Goal: Feedback & Contribution: Contribute content

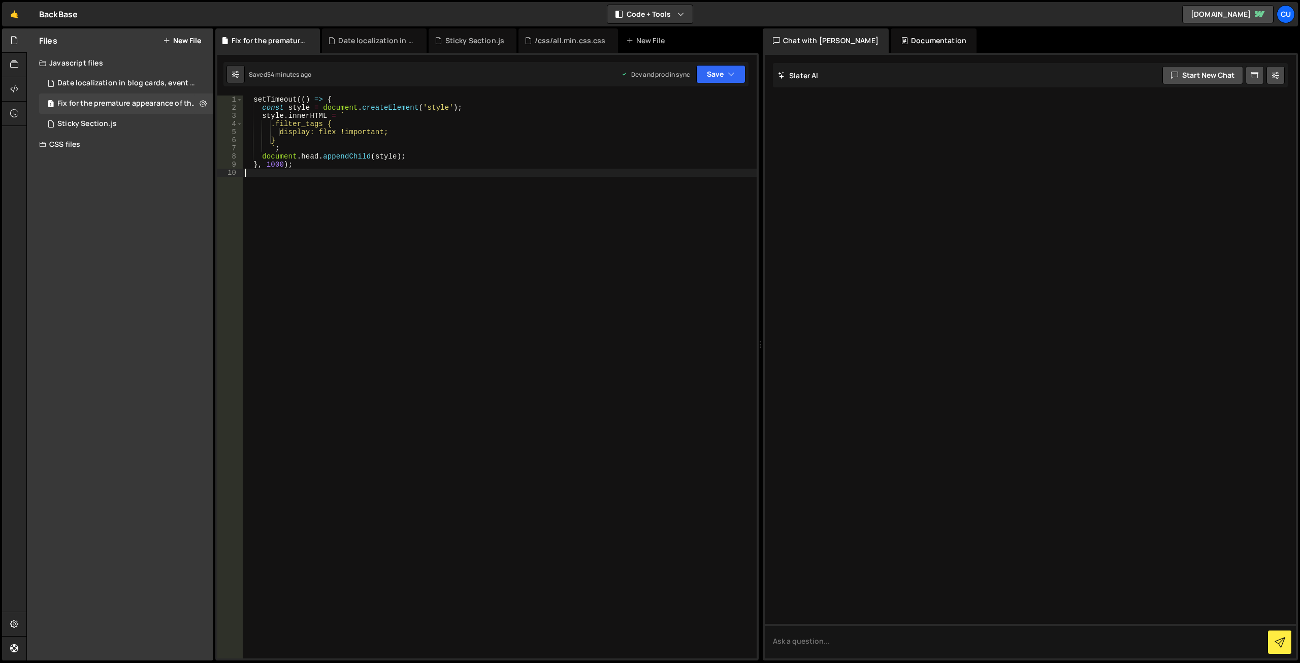
click at [345, 260] on div "setTimeout (( ) => { const style = document . createElement ( 'style' ) ; style…" at bounding box center [500, 384] width 514 height 579
click at [137, 84] on div "Date localization in blog cards, event cards, etc.js" at bounding box center [127, 83] width 140 height 9
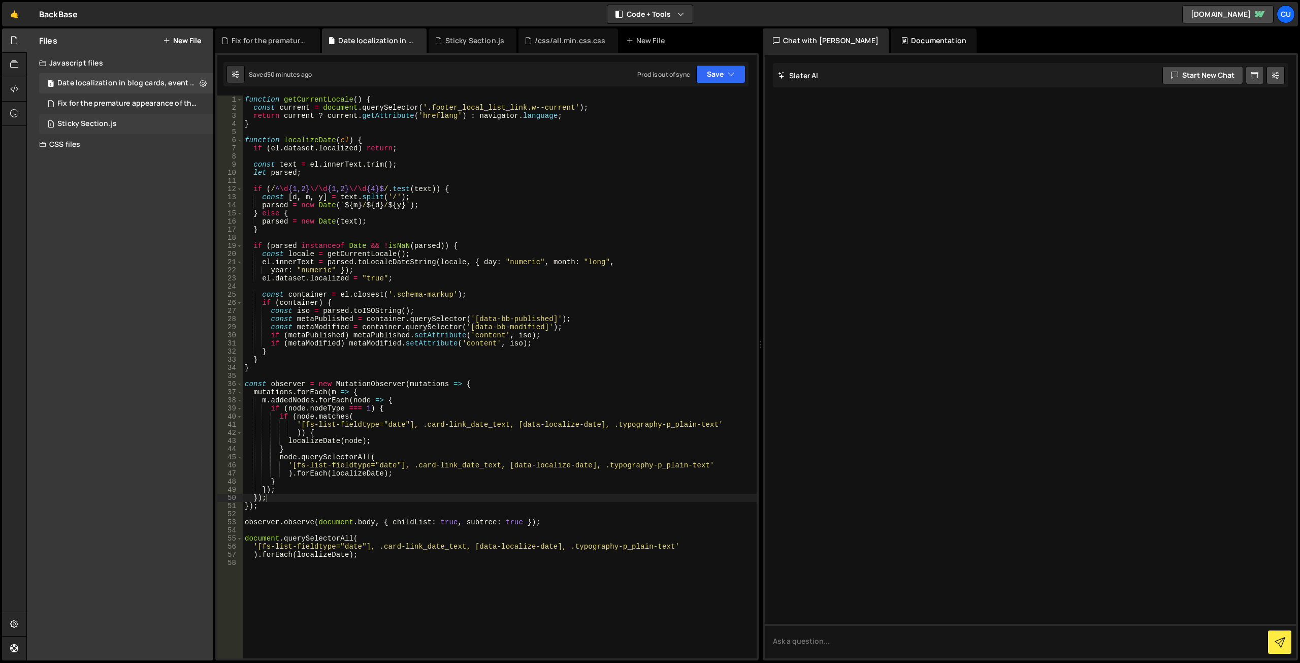
click at [123, 129] on div "1 Sticky Section.js 0" at bounding box center [126, 124] width 174 height 20
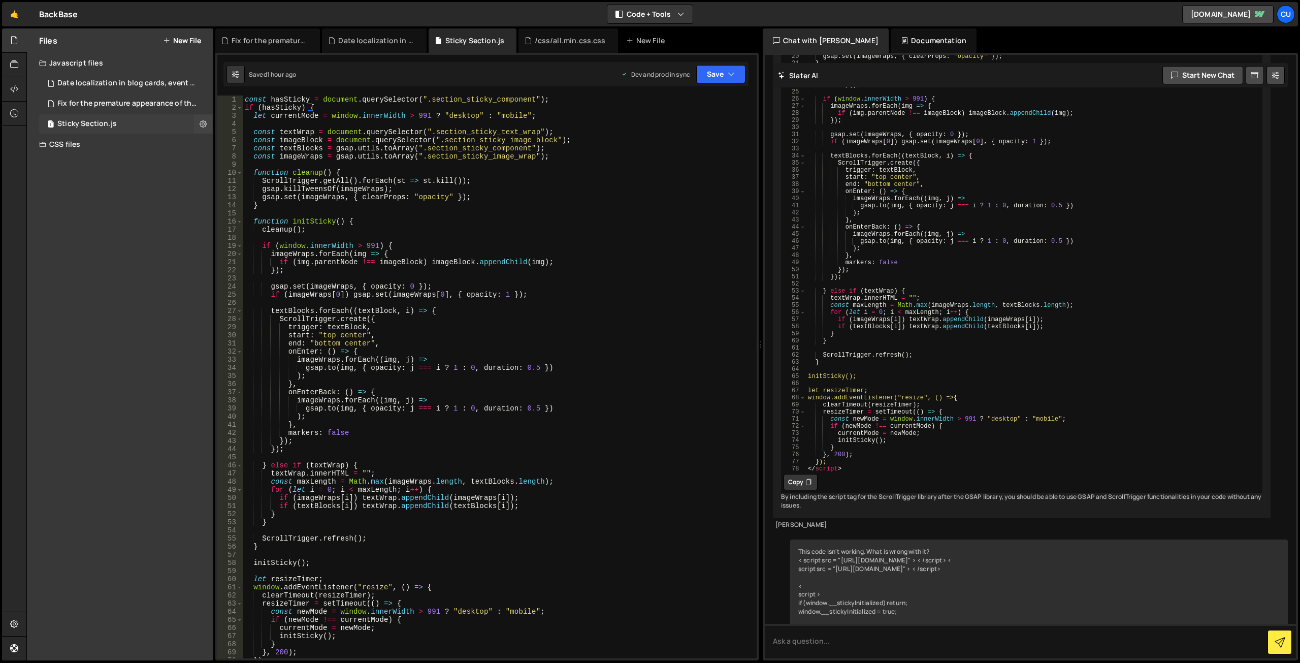
scroll to position [3659, 0]
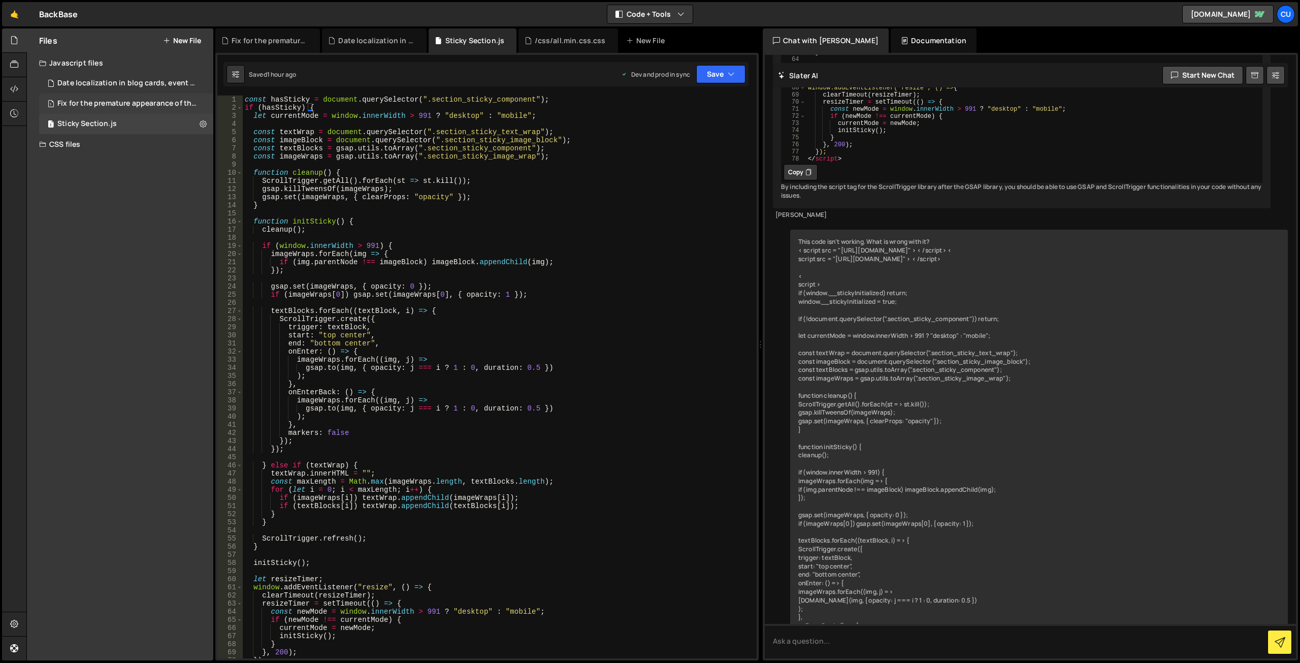
click at [153, 101] on div "Fix for the premature appearance of the filter tag.js" at bounding box center [127, 103] width 140 height 9
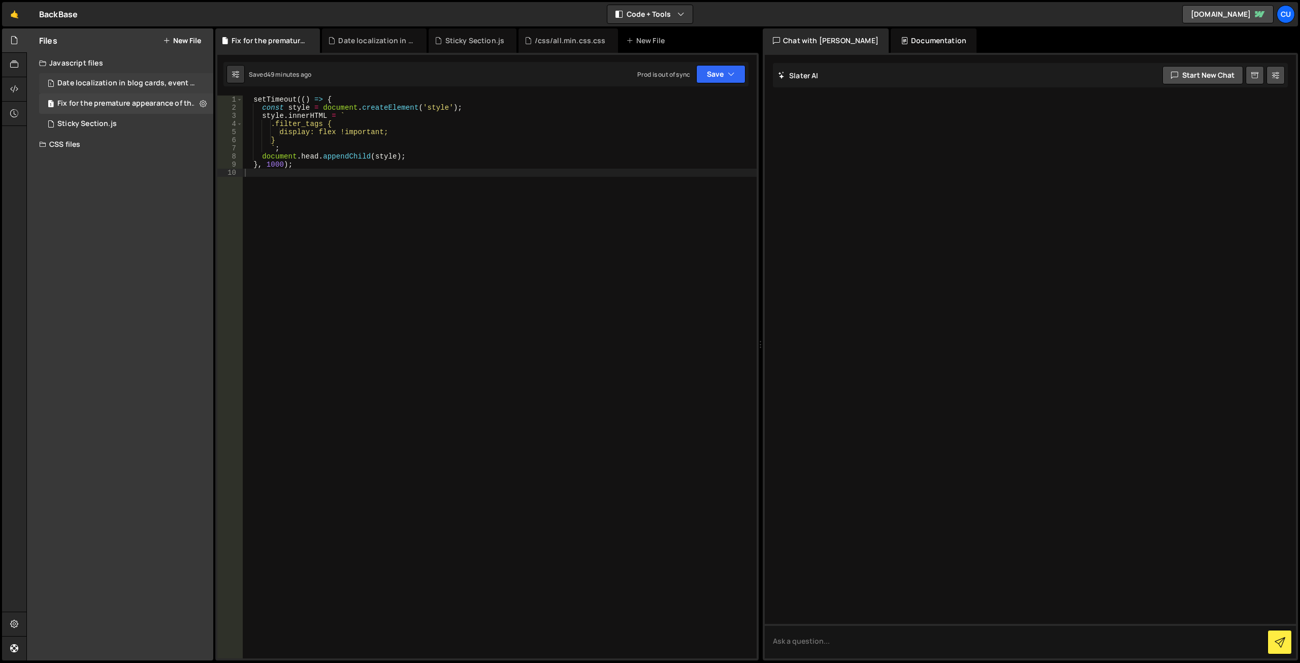
click at [159, 76] on div "1 Date localization in blog cards, event cards, etc.js 0" at bounding box center [128, 83] width 178 height 20
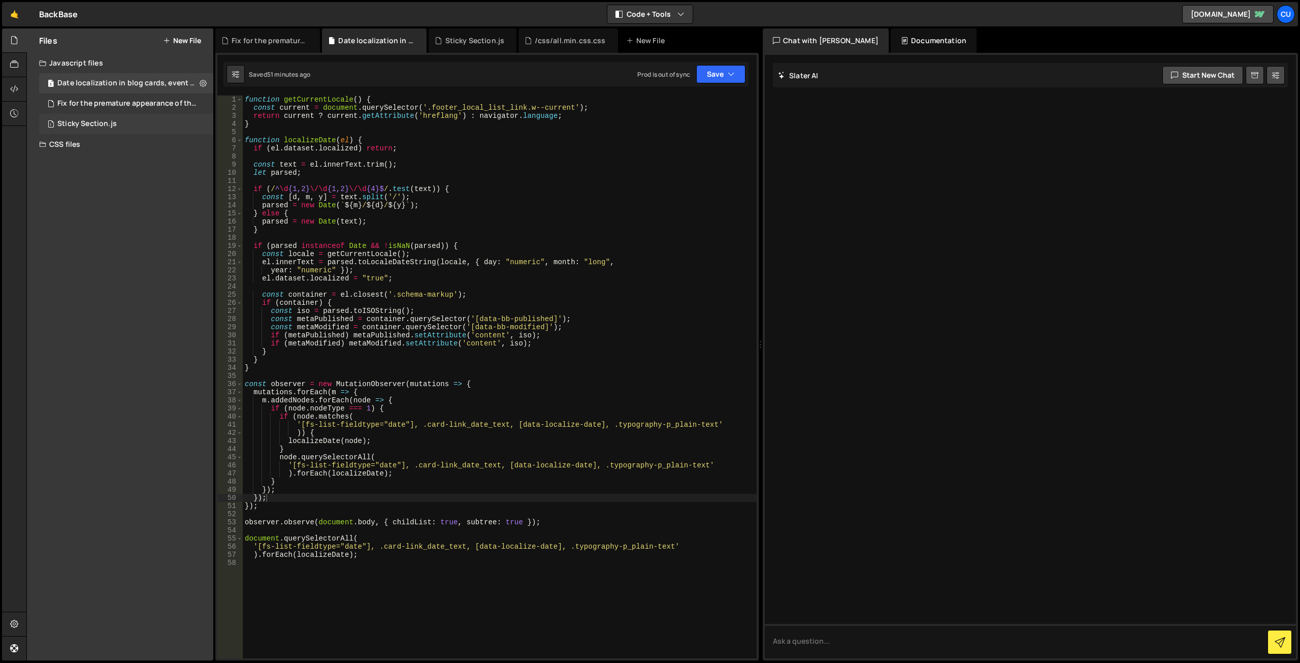
click at [156, 117] on div "1 Sticky Section.js 0" at bounding box center [126, 124] width 174 height 20
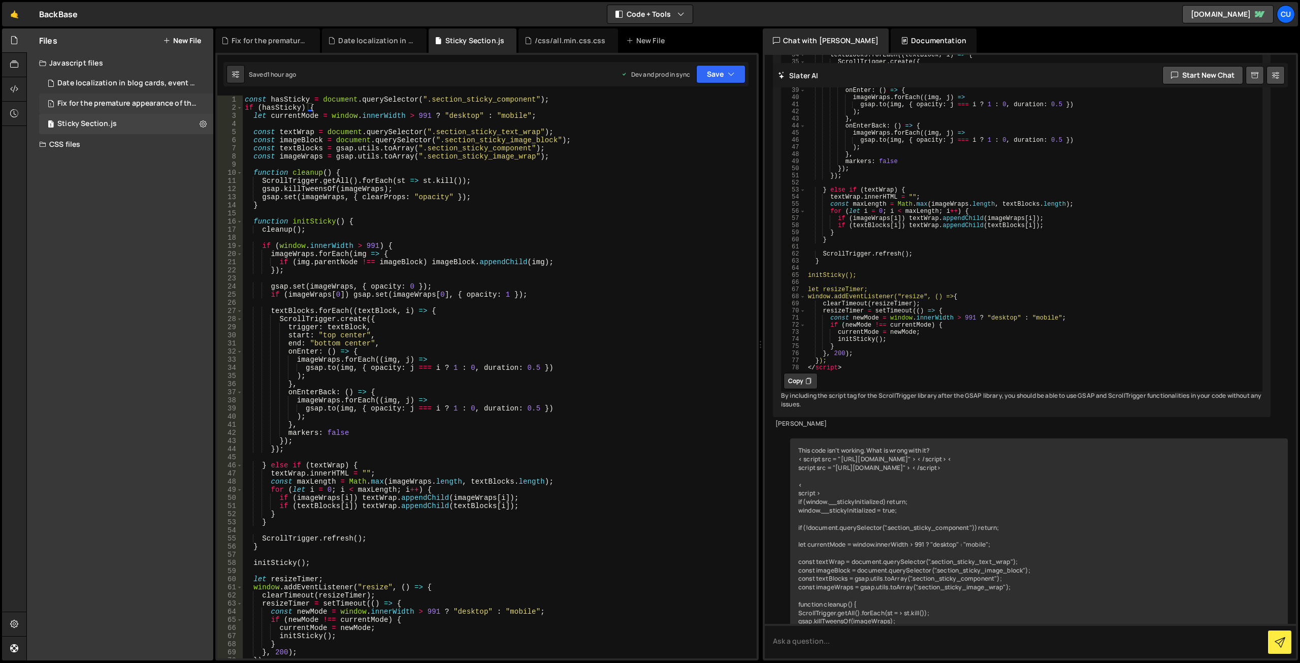
click at [156, 105] on div "Fix for the premature appearance of the filter tag.js" at bounding box center [127, 103] width 140 height 9
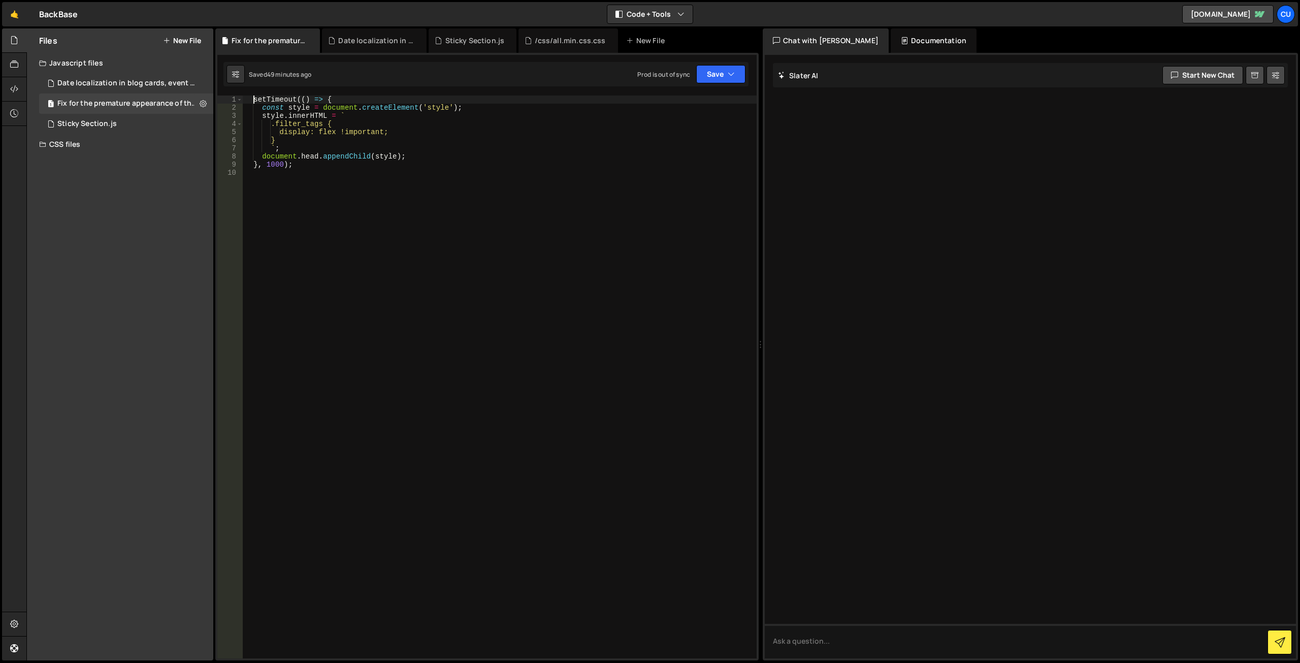
click at [252, 99] on div "setTimeout (( ) => { const style = document . createElement ( 'style' ) ; style…" at bounding box center [500, 384] width 514 height 579
click at [264, 110] on div "setTimeout (( ) => { const style = document . createElement ( 'style' ) ; style…" at bounding box center [500, 384] width 514 height 579
drag, startPoint x: 264, startPoint y: 117, endPoint x: 265, endPoint y: 127, distance: 10.2
click at [264, 118] on div "setTimeout (( ) => { const style = document . createElement ( 'style' ) ; style…" at bounding box center [500, 384] width 514 height 579
click at [263, 157] on div "setTimeout (( ) => { const style = document . createElement ( 'style' ) ; style…" at bounding box center [500, 384] width 514 height 579
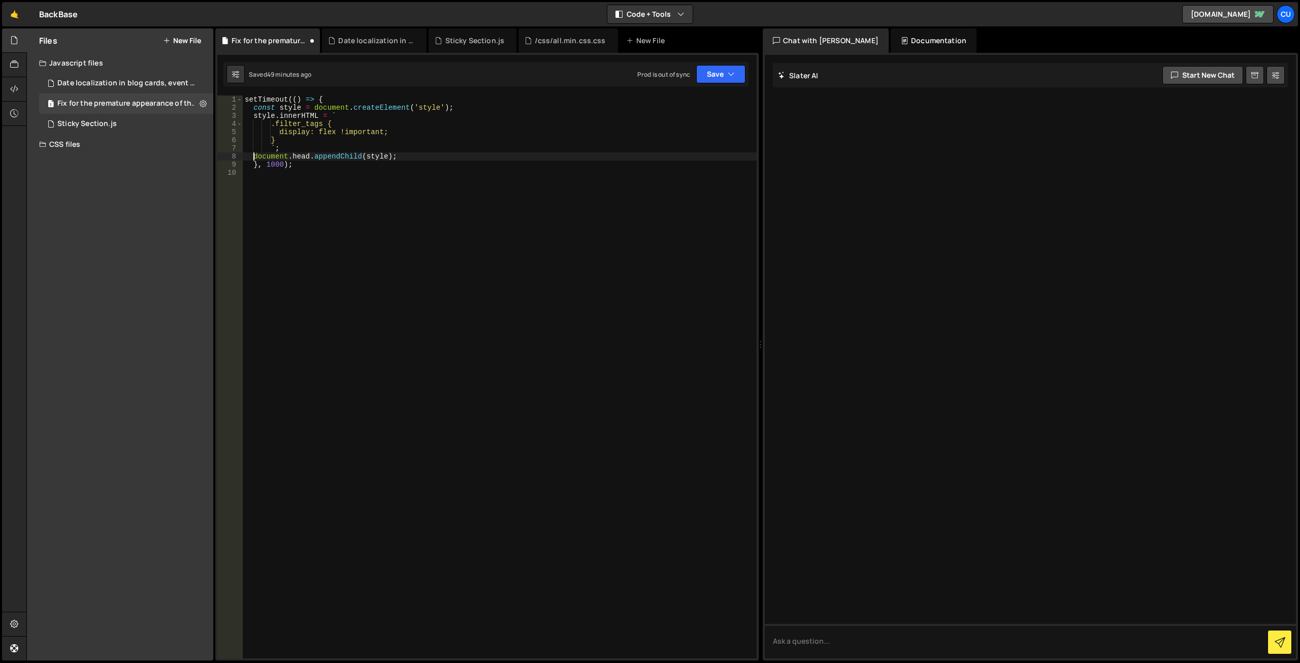
click at [253, 164] on div "setTimeout (( ) => { const style = document . createElement ( 'style' ) ; style…" at bounding box center [500, 384] width 514 height 579
click at [276, 126] on div "setTimeout (( ) => { const style = document . createElement ( 'style' ) ; style…" at bounding box center [500, 384] width 514 height 579
click at [286, 134] on div "setTimeout (( ) => { const style = document . createElement ( 'style' ) ; style…" at bounding box center [500, 384] width 514 height 579
click at [280, 140] on div "setTimeout (( ) => { const style = document . createElement ( 'style' ) ; style…" at bounding box center [500, 384] width 514 height 579
click at [270, 145] on div "setTimeout (( ) => { const style = document . createElement ( 'style' ) ; style…" at bounding box center [500, 384] width 514 height 579
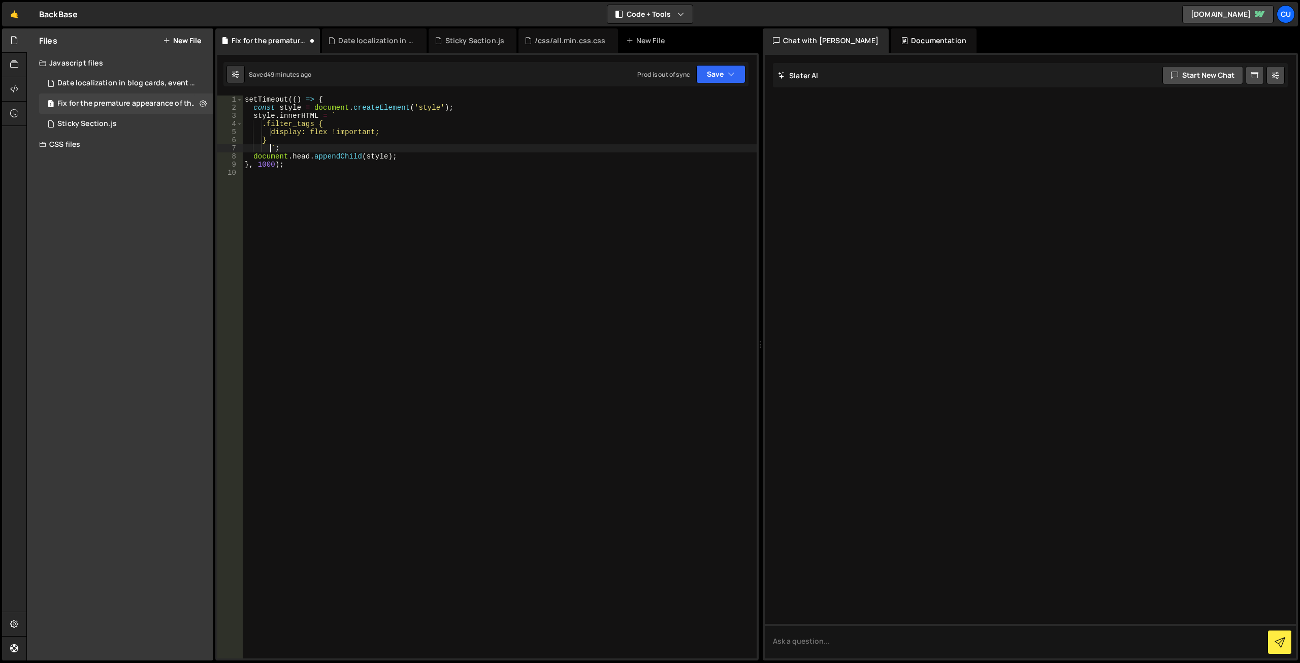
type textarea "`;"
click at [715, 77] on button "Save" at bounding box center [720, 74] width 49 height 18
click at [690, 139] on div "54 minutes ago" at bounding box center [673, 143] width 43 height 9
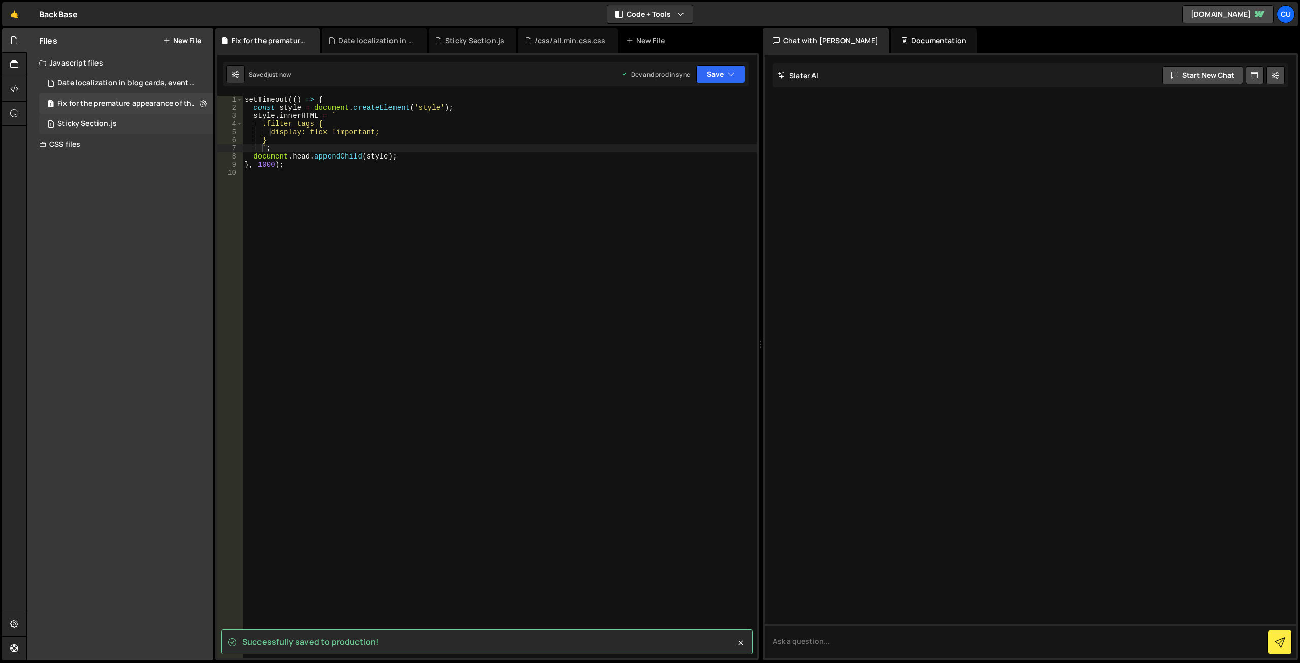
click at [122, 118] on div "1 Sticky Section.js 0" at bounding box center [126, 124] width 174 height 20
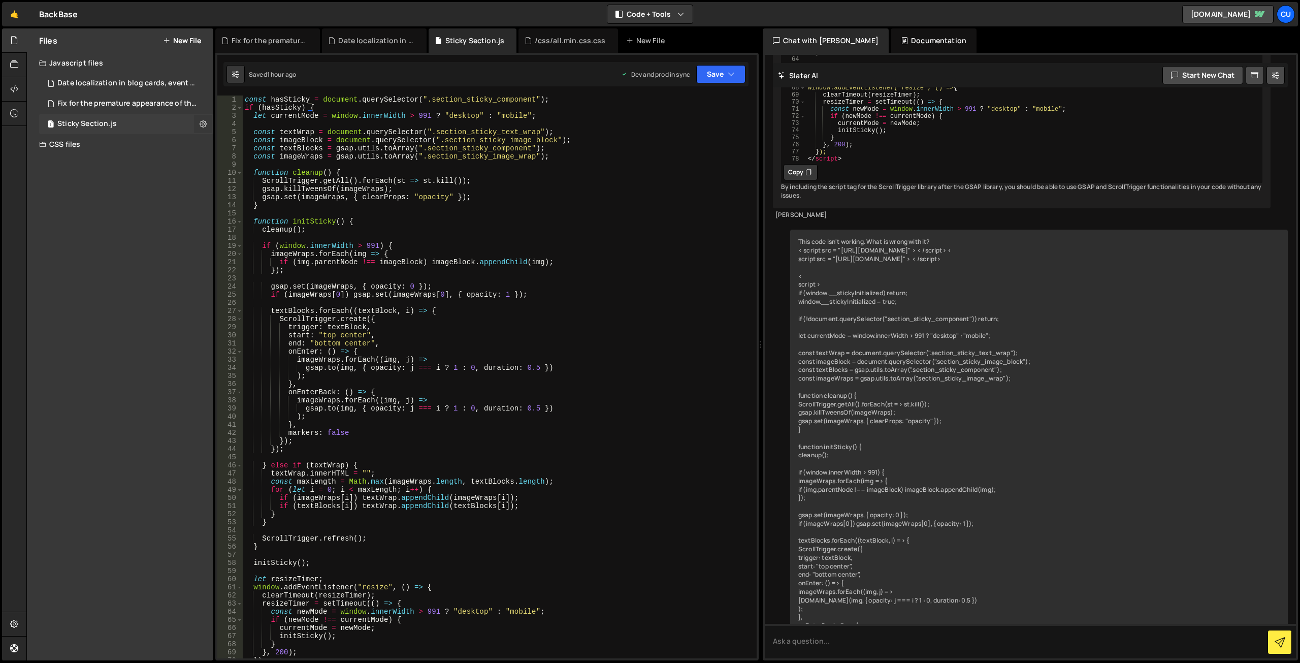
click at [206, 121] on icon at bounding box center [203, 124] width 7 height 10
click at [279, 166] on button "Edit External Scripts" at bounding box center [265, 165] width 100 height 20
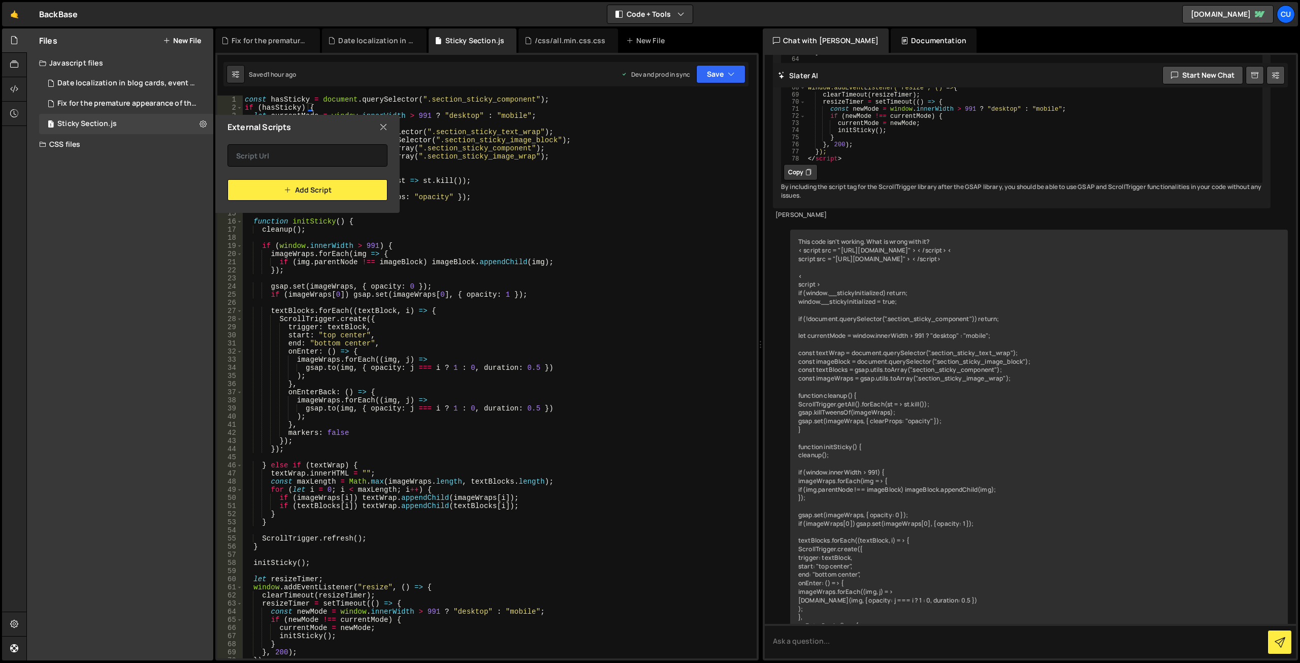
click at [384, 124] on icon at bounding box center [383, 126] width 8 height 11
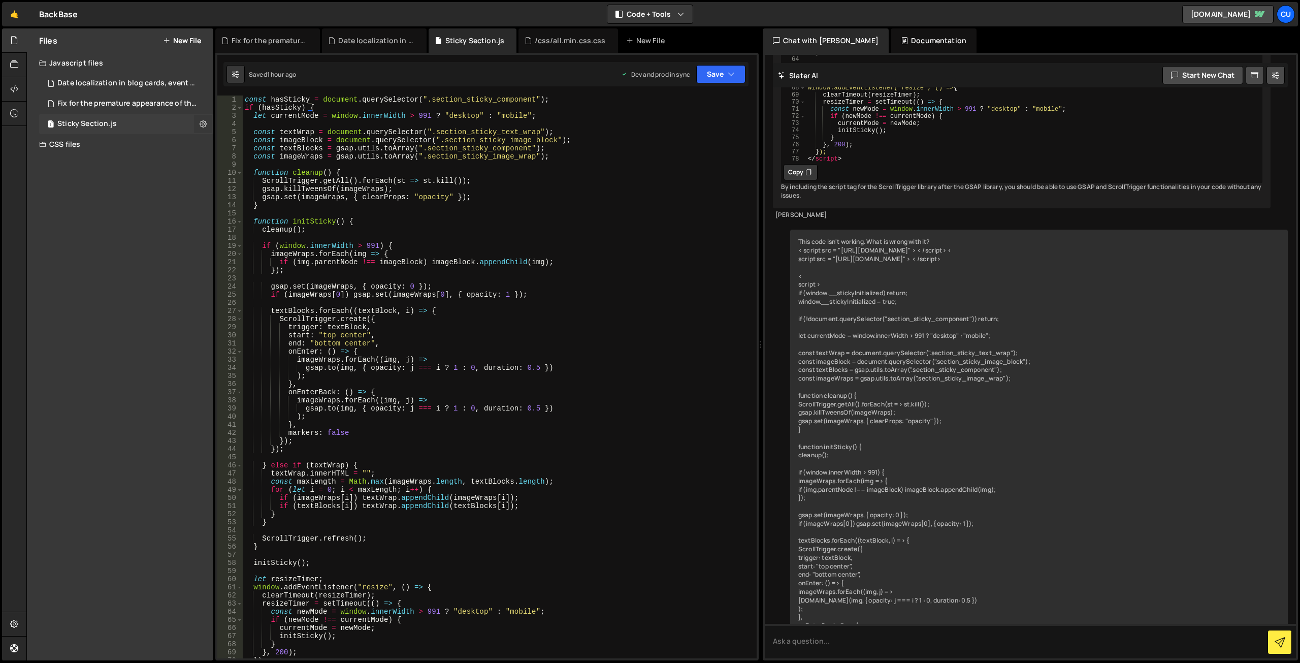
click at [206, 122] on icon at bounding box center [203, 124] width 7 height 10
click at [606, 41] on icon at bounding box center [609, 41] width 7 height 10
type textarea "const imageBlock = document.querySelector(".section_sticky_image_block");"
click at [674, 137] on div "const hasSticky = document . querySelector ( ".section_sticky_component" ) ; if…" at bounding box center [498, 384] width 510 height 579
click at [372, 42] on div "Date localization in blog cards, event cards, etc.js" at bounding box center [376, 41] width 76 height 10
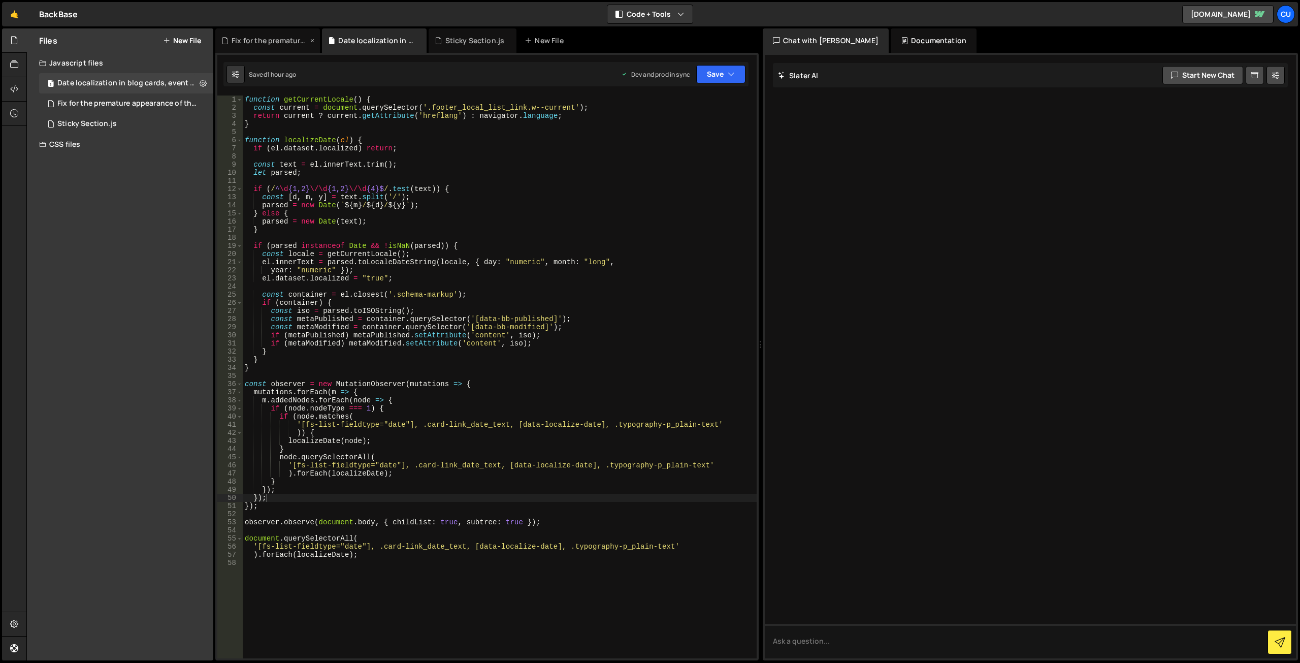
click at [285, 42] on div "Fix for the premature appearance of the filter tag.js" at bounding box center [270, 41] width 76 height 10
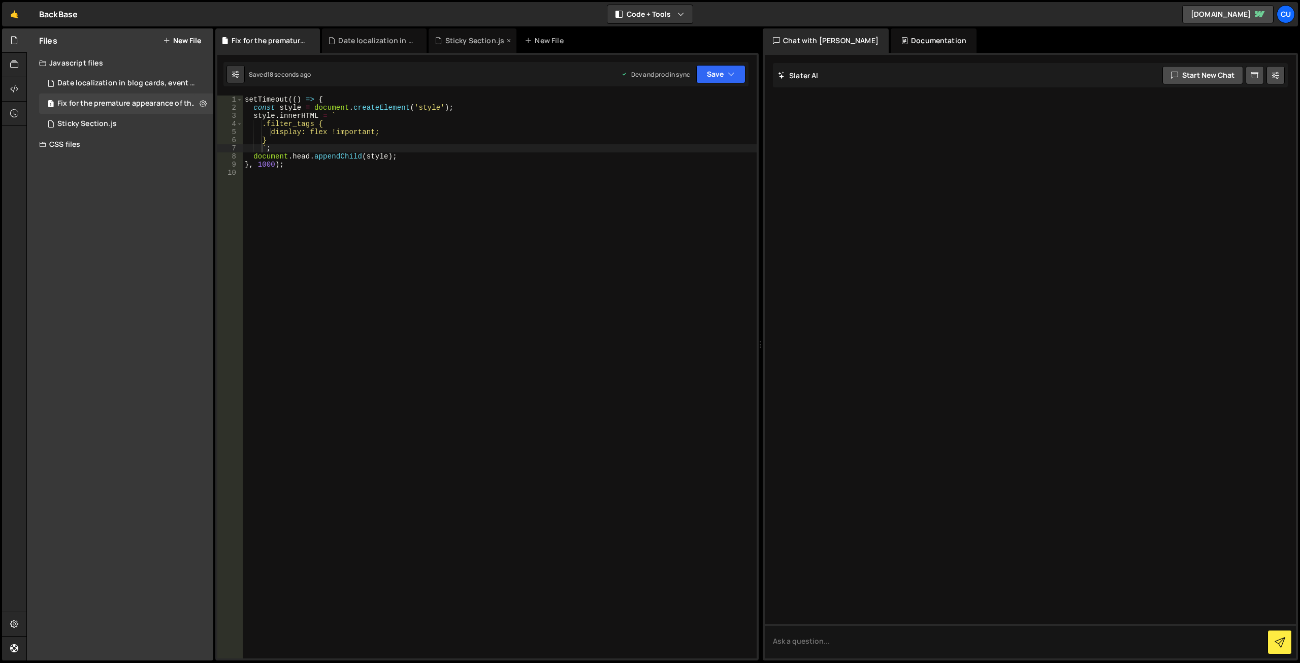
click at [459, 38] on div "Sticky Section.js" at bounding box center [474, 41] width 59 height 10
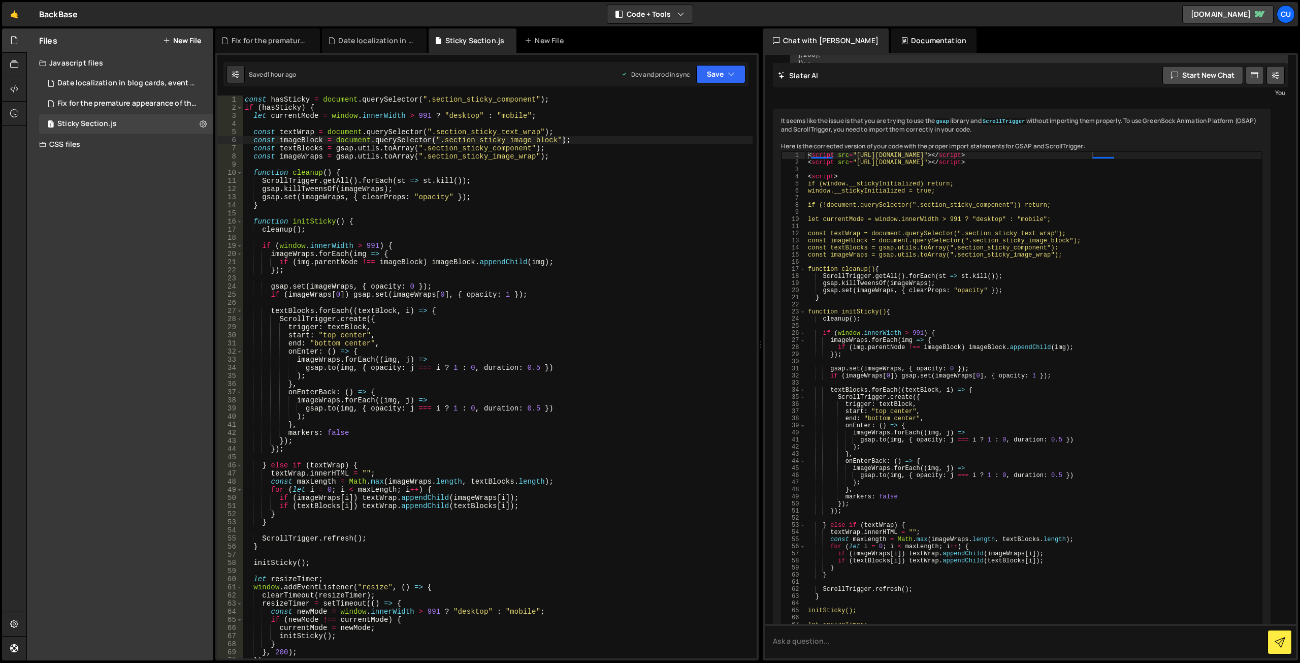
scroll to position [3659, 0]
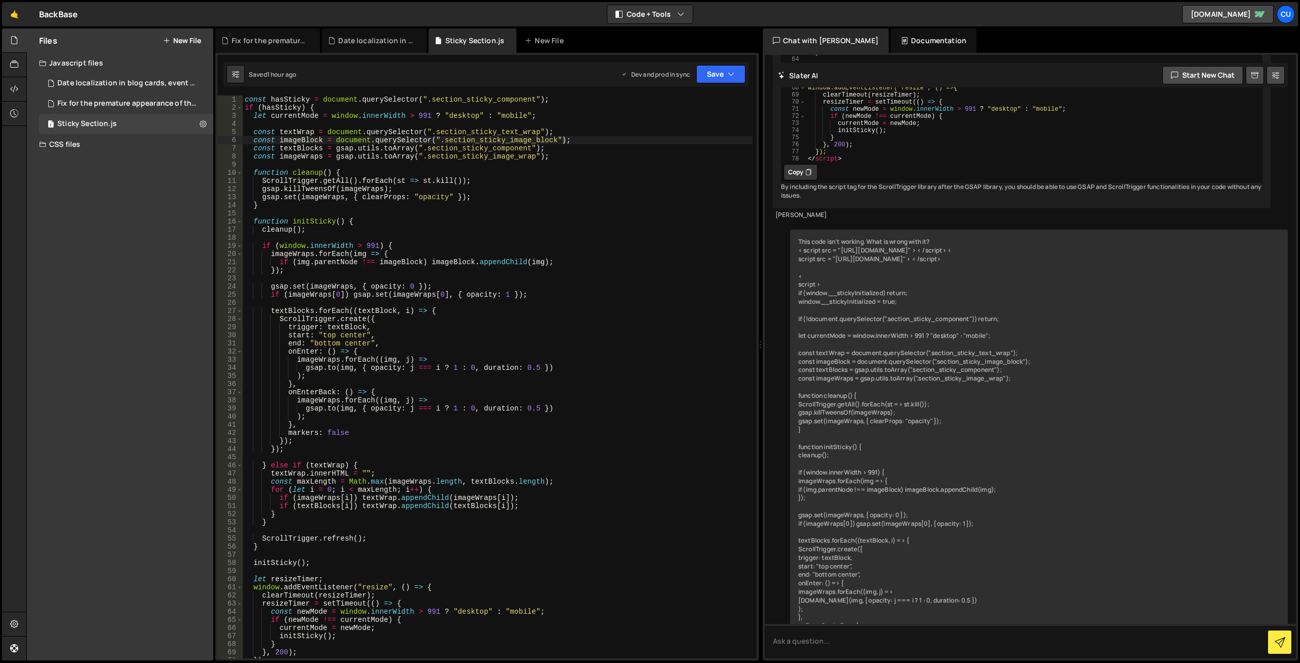
click at [834, 42] on div "Chat with [PERSON_NAME]" at bounding box center [826, 40] width 126 height 24
click at [891, 41] on div "Documentation" at bounding box center [934, 40] width 86 height 24
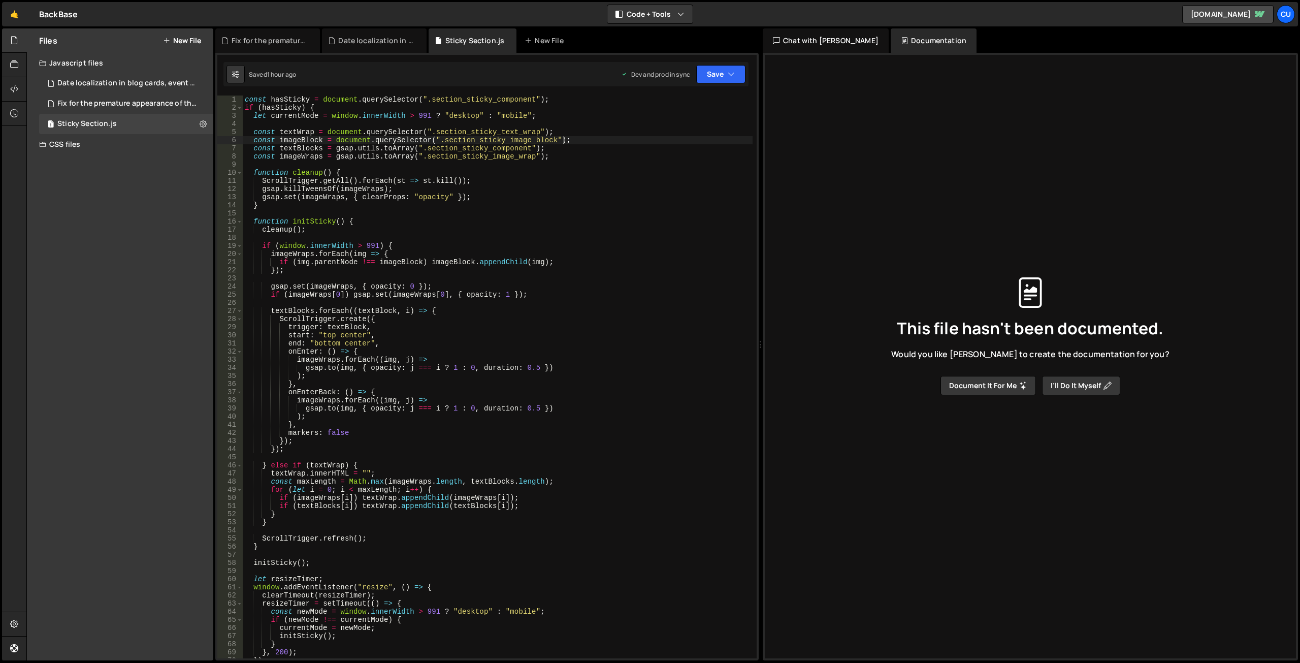
click at [989, 388] on button "Document it for me" at bounding box center [988, 385] width 95 height 19
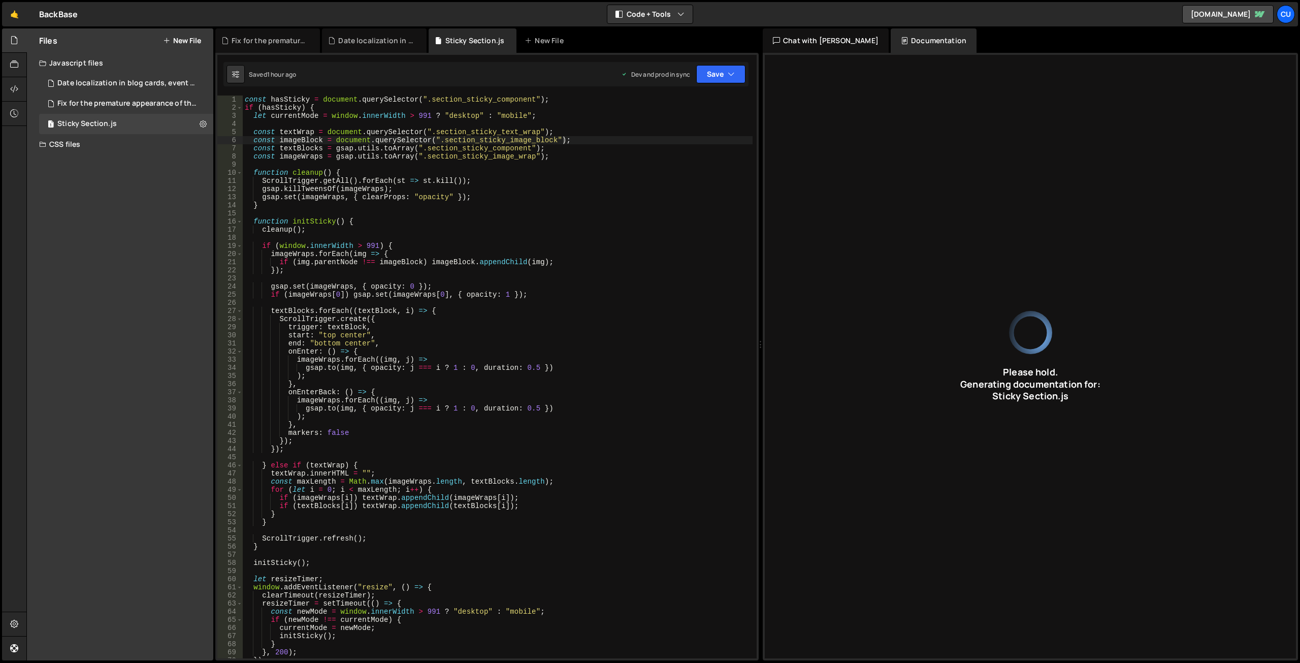
type input "JavaScript code manages sticky component behavior based on screen size using GS…"
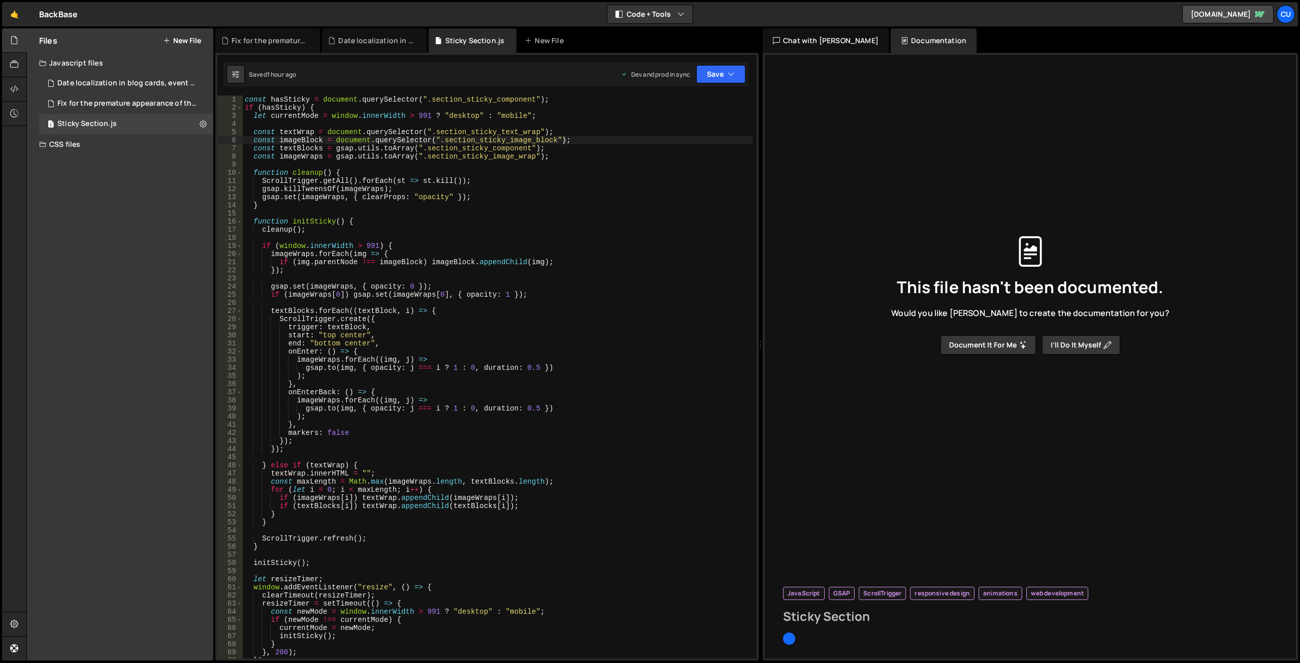
type input "Sticky Section"
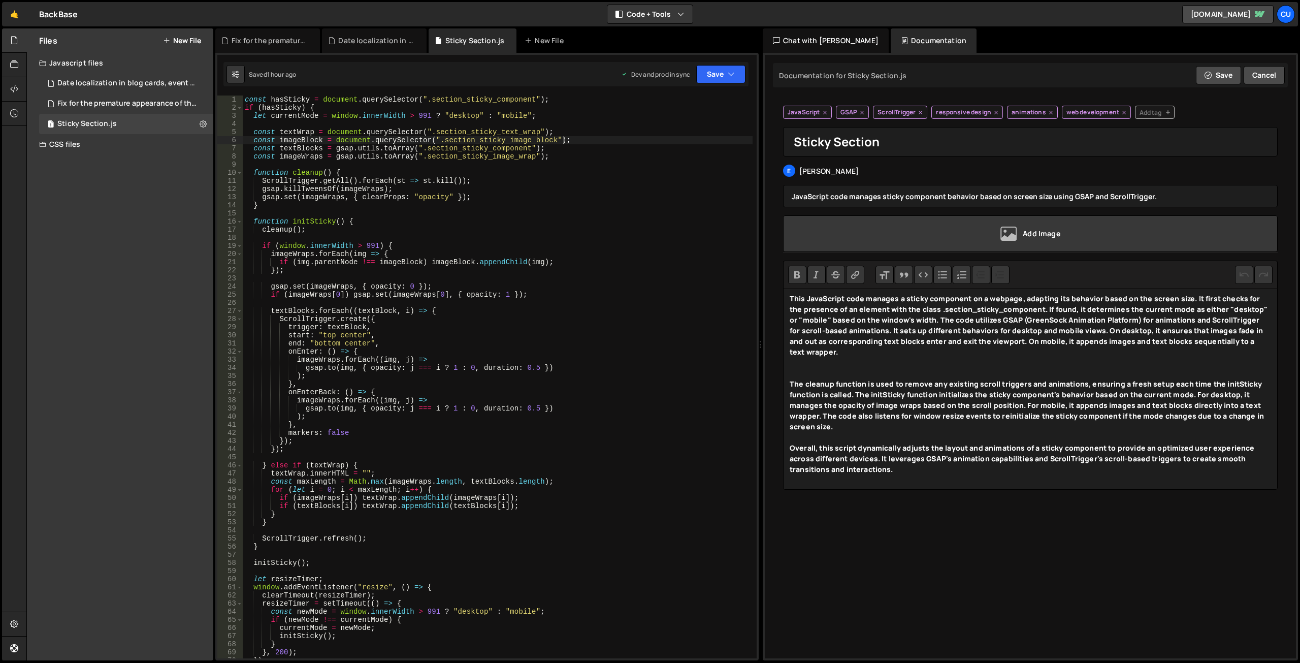
click at [907, 542] on div "Documentation for Sticky Section.js Edit Update with [PERSON_NAME] Save Cancel …" at bounding box center [1030, 356] width 531 height 603
click at [1219, 72] on button "Save" at bounding box center [1218, 75] width 45 height 18
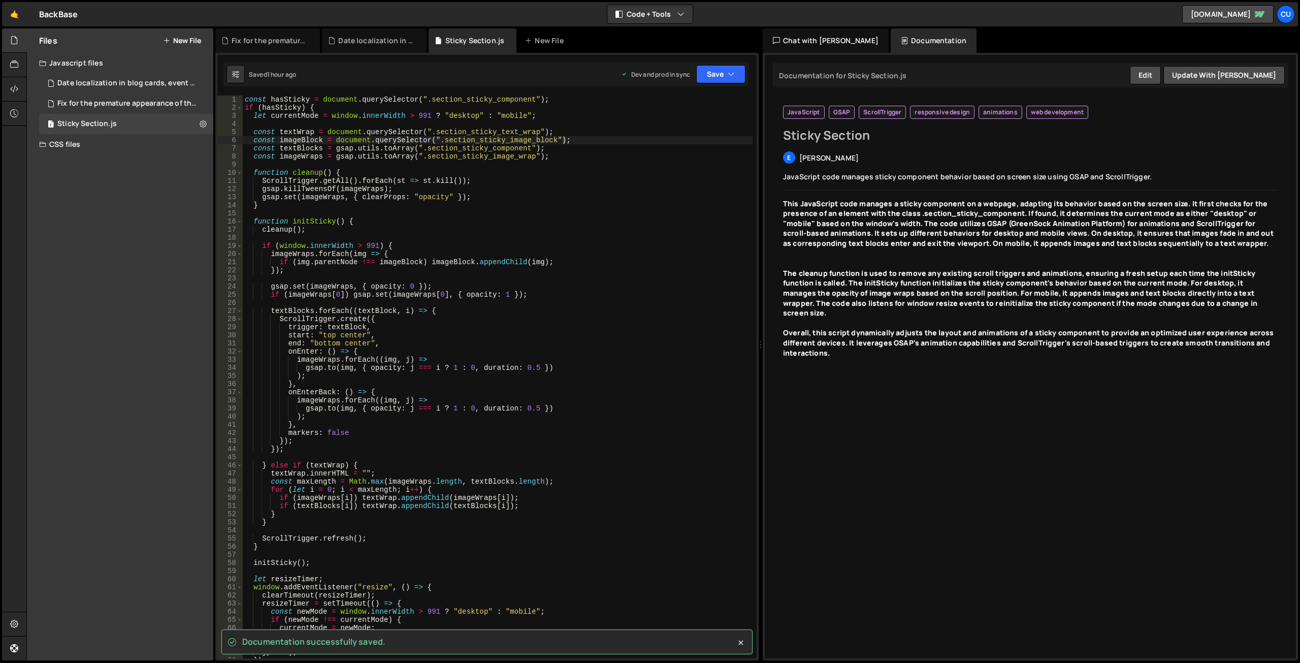
click at [820, 42] on div "Chat with [PERSON_NAME]" at bounding box center [826, 40] width 126 height 24
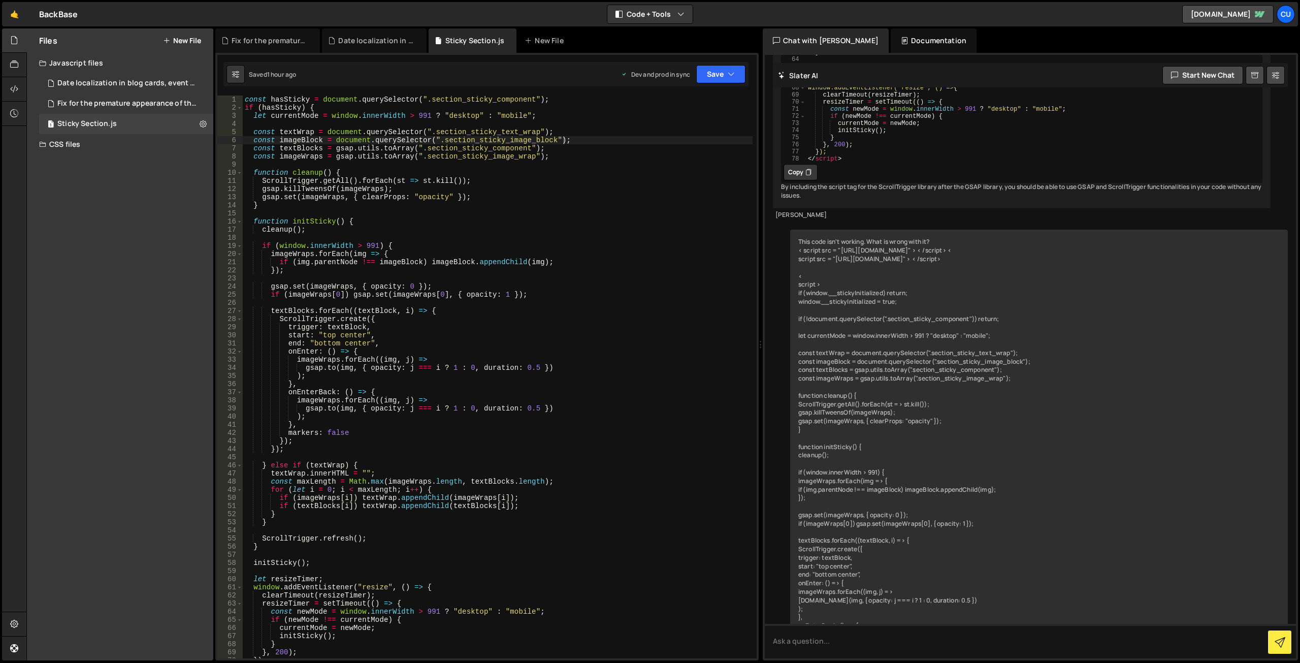
click at [891, 36] on div "Documentation" at bounding box center [934, 40] width 86 height 24
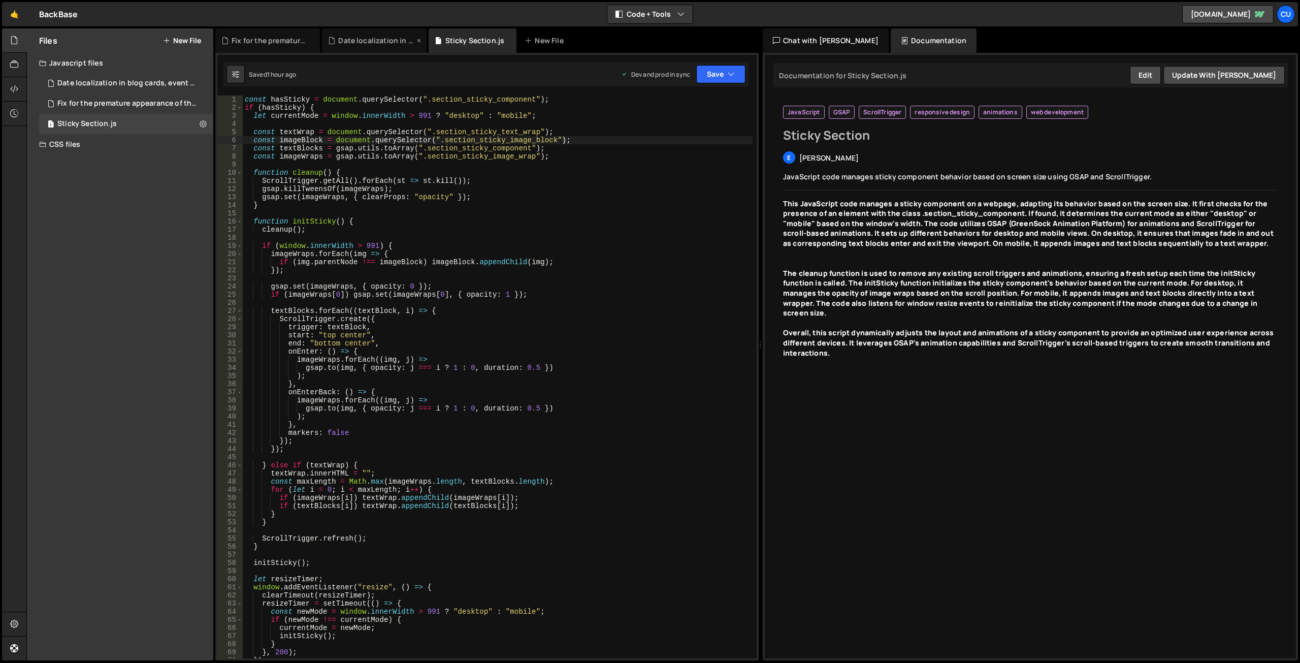
click at [372, 44] on div "Date localization in blog cards, event cards, etc.js" at bounding box center [376, 41] width 76 height 10
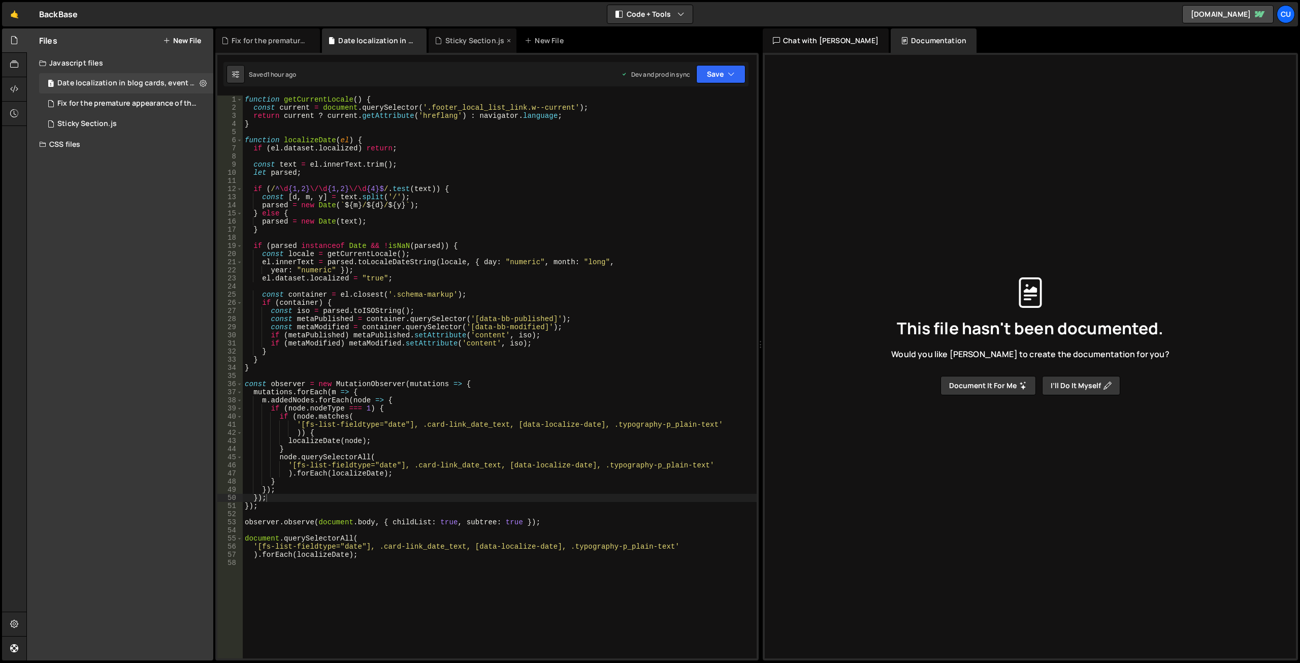
click at [481, 46] on div "Sticky Section.js" at bounding box center [473, 40] width 88 height 24
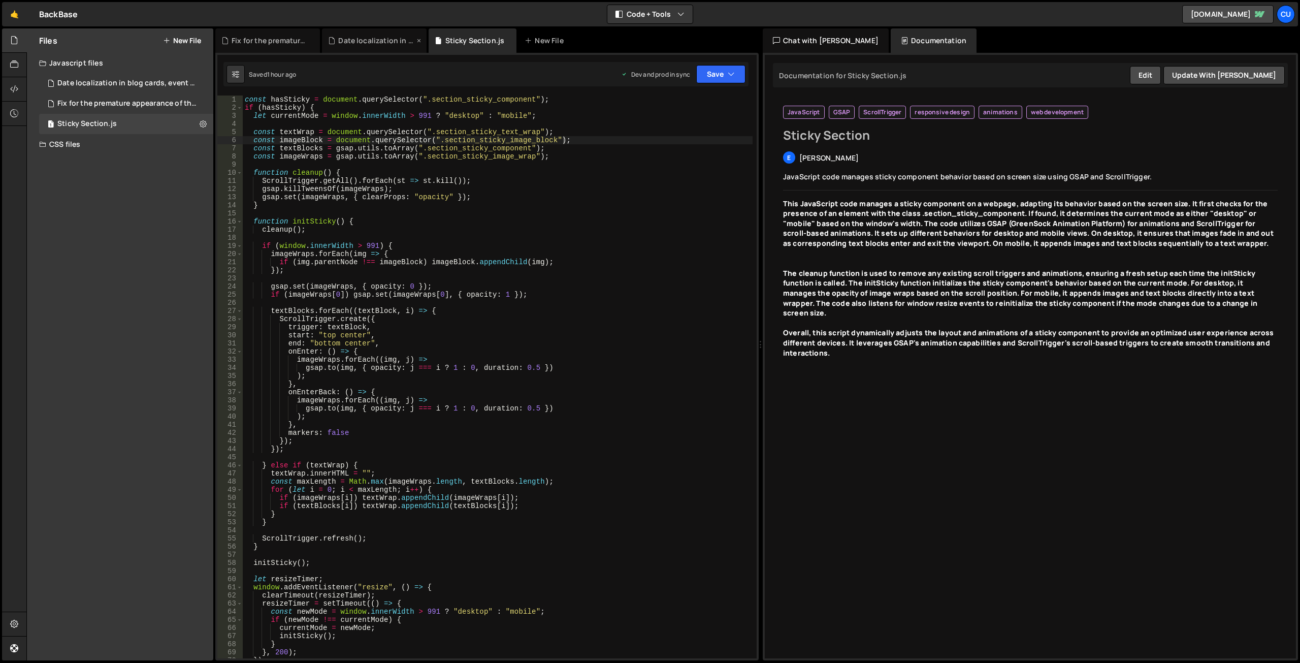
click at [391, 41] on div "Date localization in blog cards, event cards, etc.js" at bounding box center [376, 41] width 76 height 10
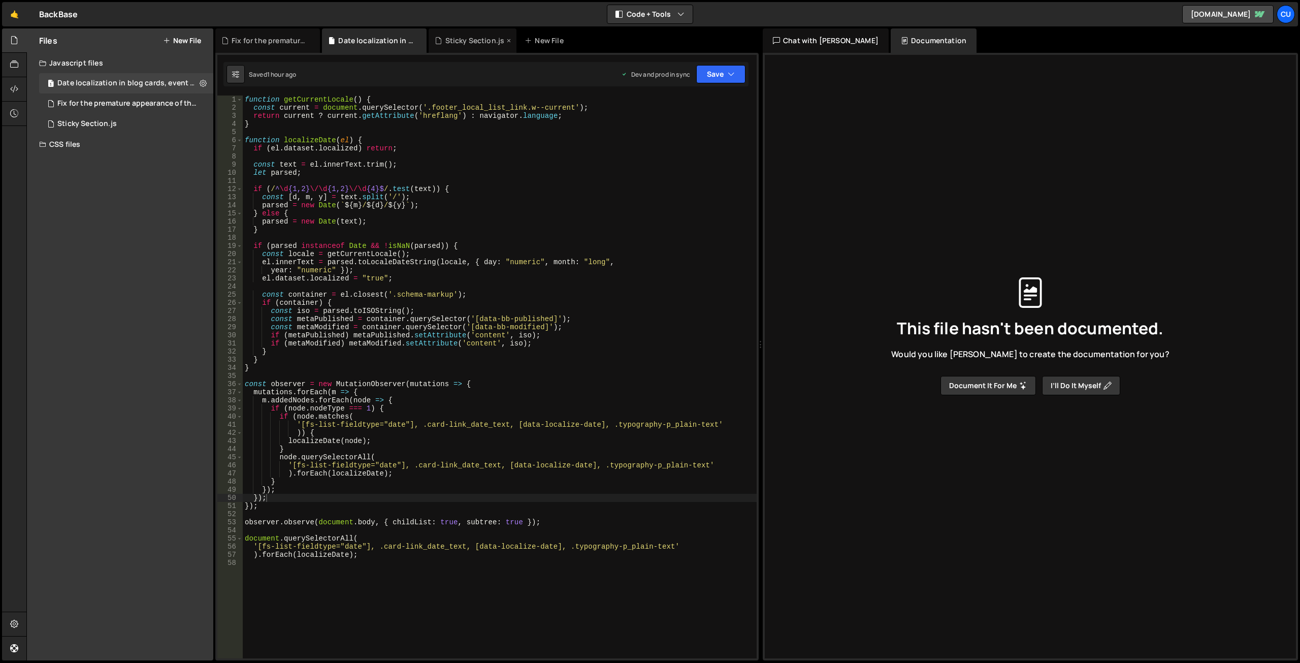
click at [456, 39] on div "Sticky Section.js" at bounding box center [474, 41] width 59 height 10
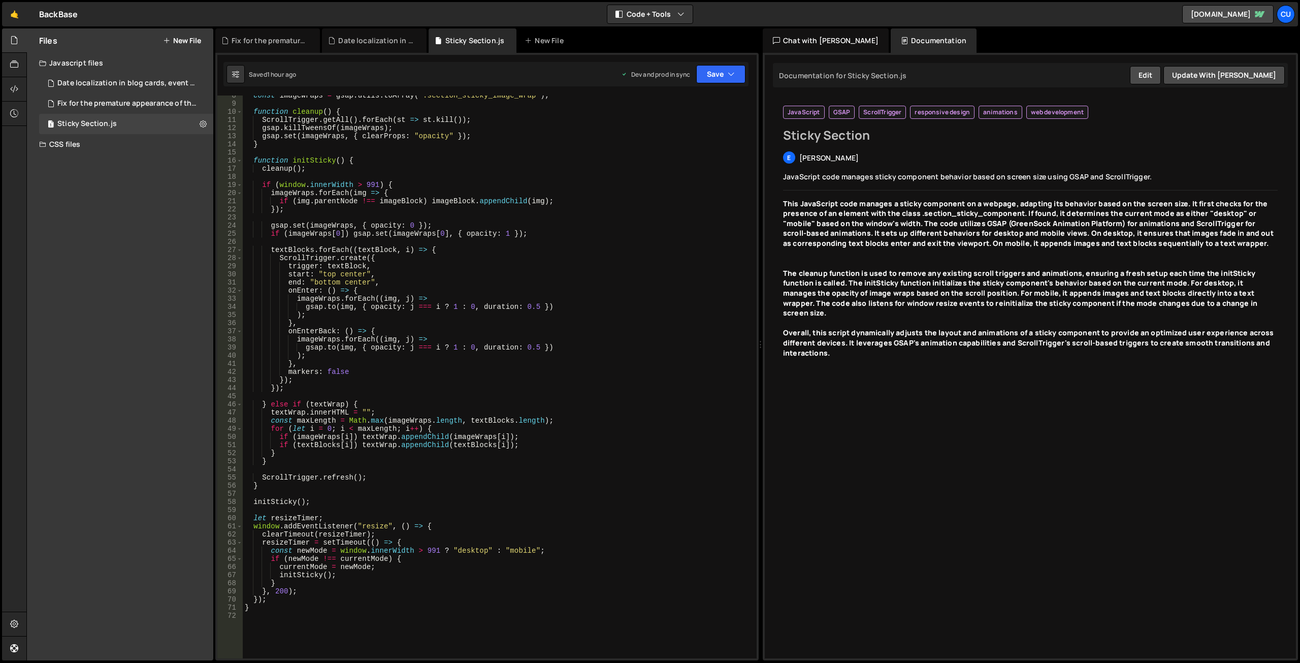
scroll to position [0, 0]
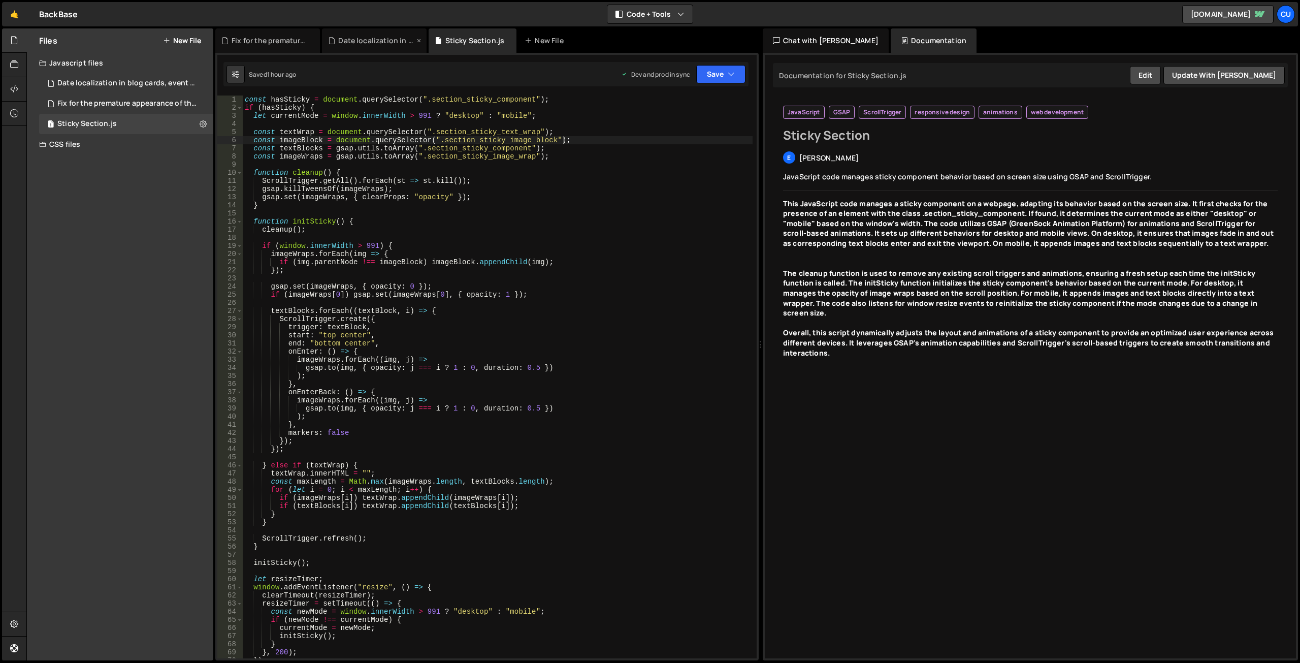
click at [371, 44] on div "Date localization in blog cards, event cards, etc.js" at bounding box center [376, 41] width 76 height 10
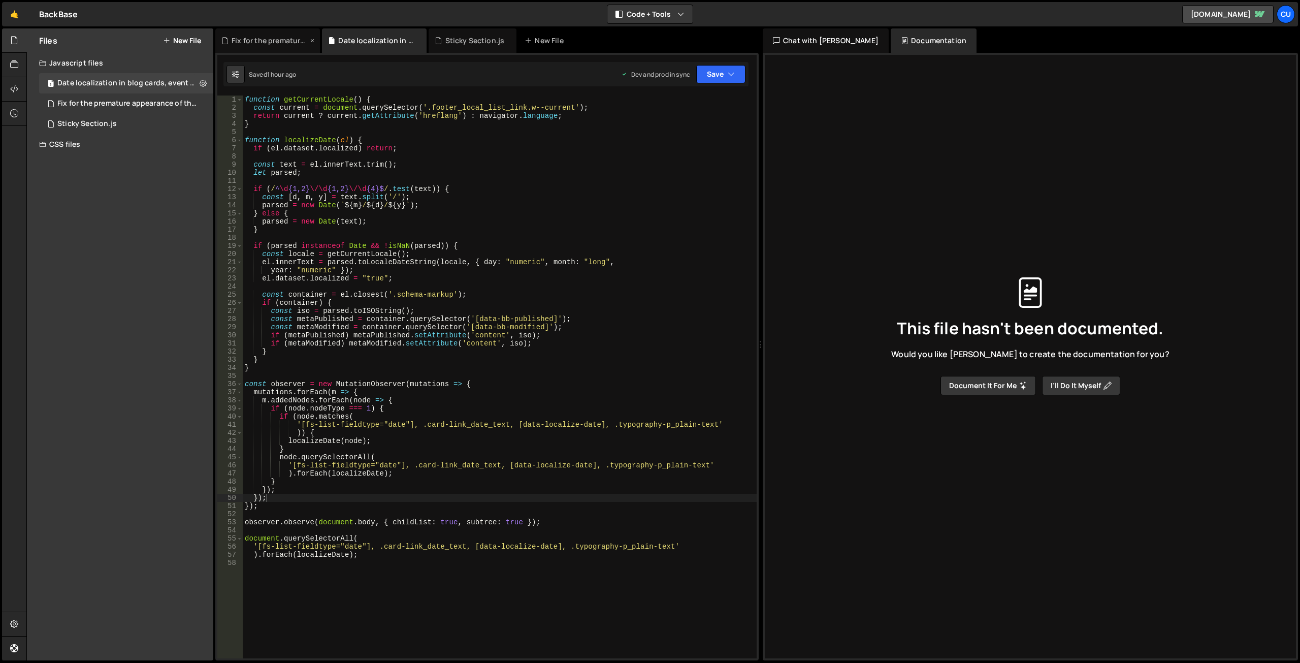
click at [269, 39] on div "Fix for the premature appearance of the filter tag.js" at bounding box center [270, 41] width 76 height 10
